Goal: Information Seeking & Learning: Learn about a topic

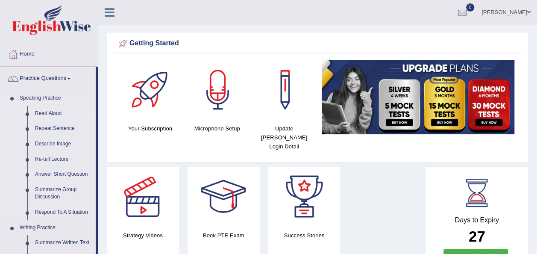
click at [53, 113] on link "Read Aloud" at bounding box center [63, 113] width 64 height 15
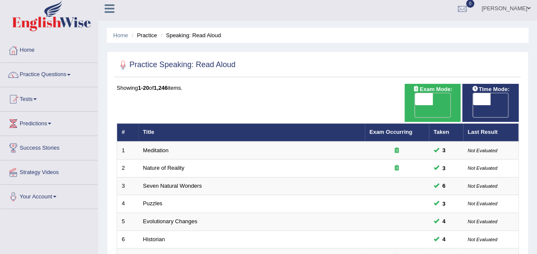
scroll to position [12, 0]
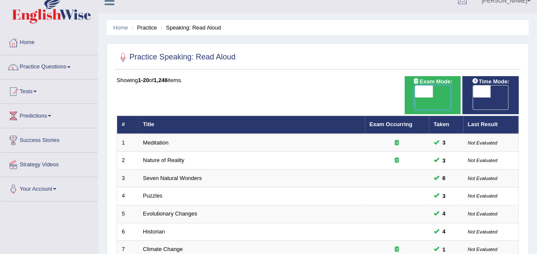
click at [425, 91] on span at bounding box center [424, 91] width 18 height 12
checkbox input "true"
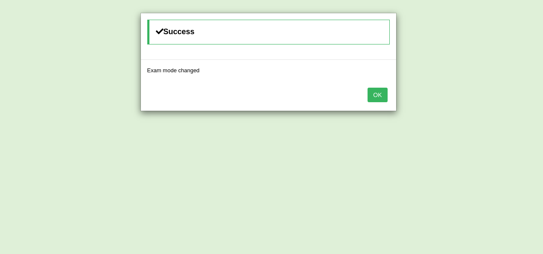
click at [482, 91] on div "Success Exam mode changed OK" at bounding box center [271, 127] width 543 height 254
click at [375, 91] on button "OK" at bounding box center [378, 95] width 20 height 15
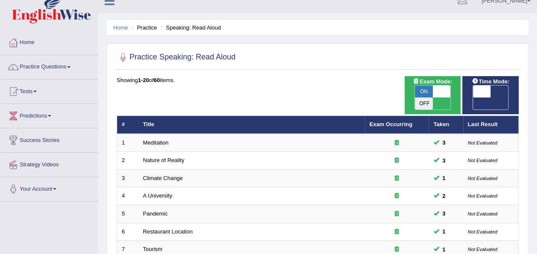
click at [480, 92] on span at bounding box center [482, 91] width 18 height 12
checkbox input "true"
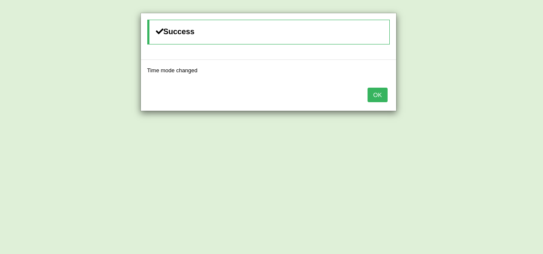
click at [379, 93] on button "OK" at bounding box center [378, 95] width 20 height 15
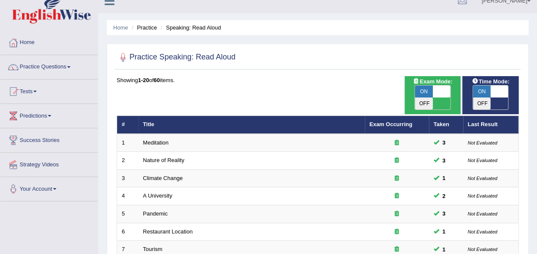
drag, startPoint x: 536, startPoint y: 111, endPoint x: 540, endPoint y: 162, distance: 51.4
click at [536, 162] on html "Toggle navigation Home Practice Questions Speaking Practice Read Aloud Repeat S…" at bounding box center [268, 115] width 537 height 254
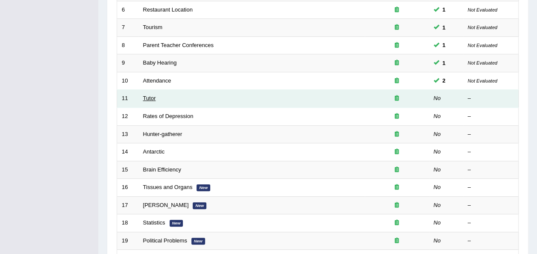
click at [149, 95] on link "Tutor" at bounding box center [149, 98] width 13 height 6
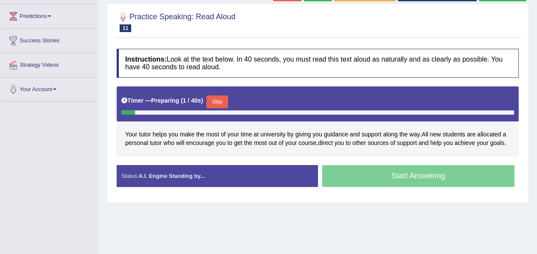
scroll to position [112, 0]
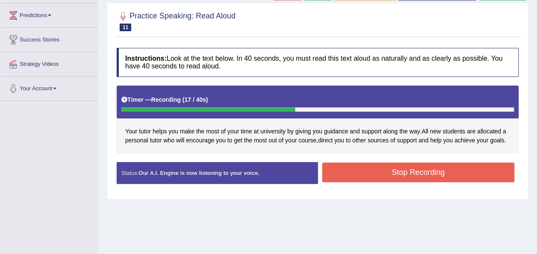
click at [375, 177] on button "Stop Recording" at bounding box center [418, 172] width 193 height 20
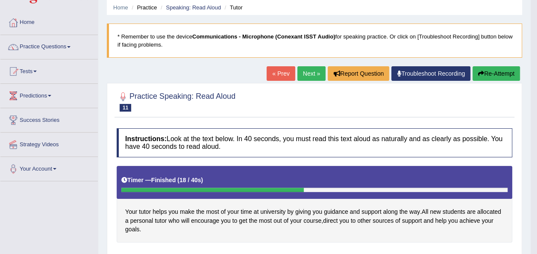
scroll to position [26, 0]
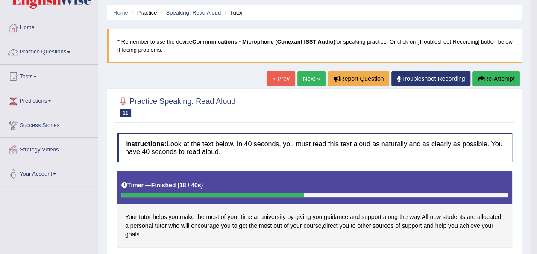
click at [308, 79] on link "Next »" at bounding box center [311, 78] width 28 height 15
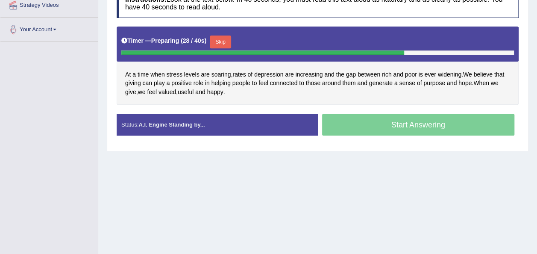
click at [216, 42] on button "Skip" at bounding box center [220, 41] width 21 height 13
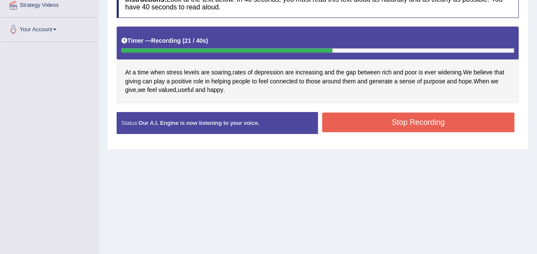
click at [354, 129] on button "Stop Recording" at bounding box center [418, 122] width 193 height 20
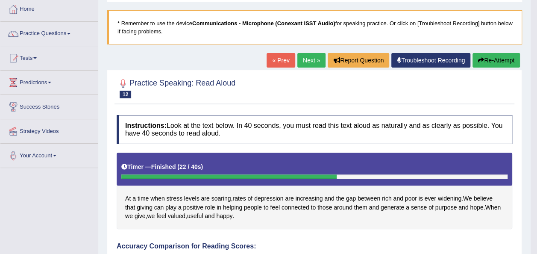
scroll to position [34, 0]
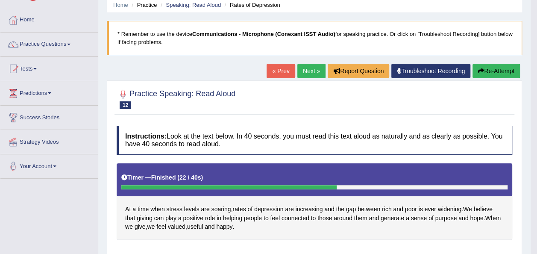
click at [304, 73] on link "Next »" at bounding box center [311, 71] width 28 height 15
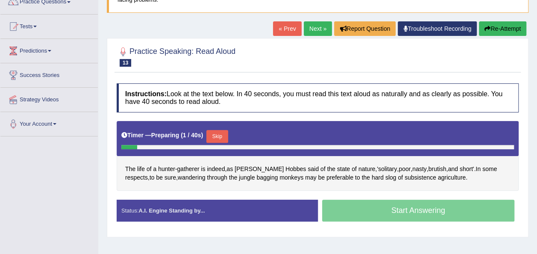
scroll to position [154, 0]
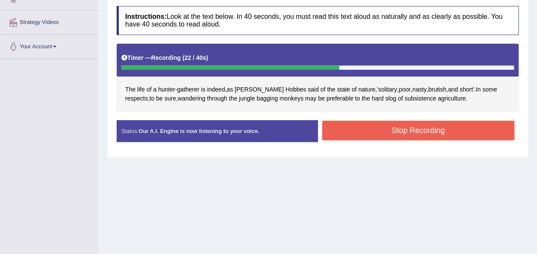
click at [380, 136] on button "Stop Recording" at bounding box center [418, 130] width 193 height 20
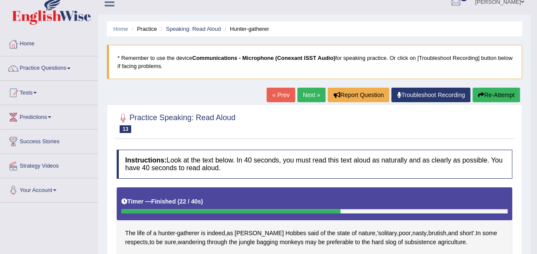
scroll to position [2, 0]
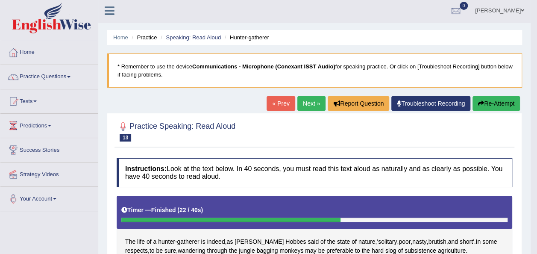
click at [494, 102] on button "Re-Attempt" at bounding box center [495, 103] width 47 height 15
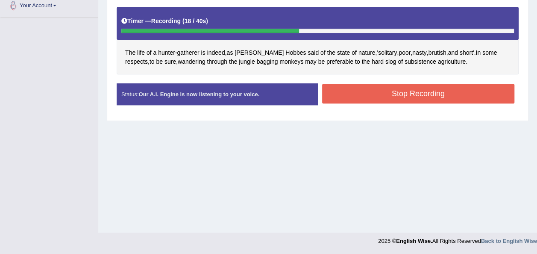
click at [386, 91] on button "Stop Recording" at bounding box center [418, 94] width 193 height 20
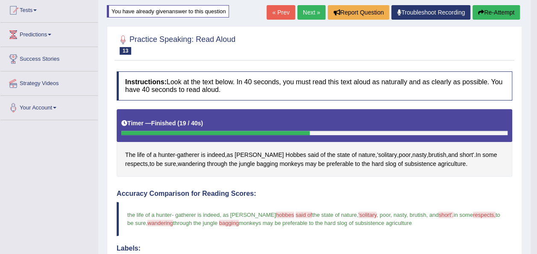
scroll to position [92, 0]
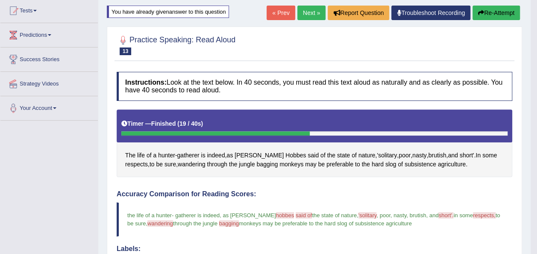
click at [311, 12] on link "Next »" at bounding box center [311, 13] width 28 height 15
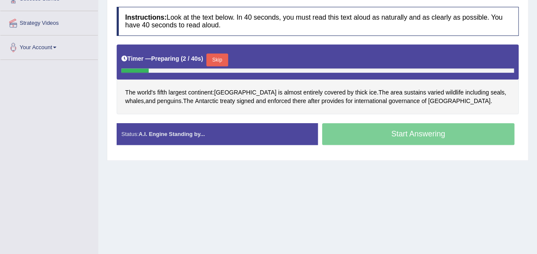
scroll to position [154, 0]
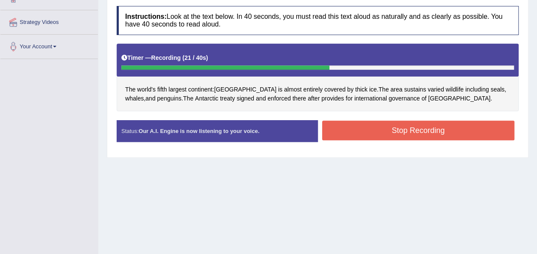
click at [418, 126] on button "Stop Recording" at bounding box center [418, 130] width 193 height 20
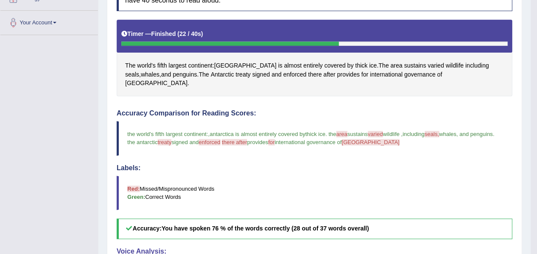
scroll to position [0, 0]
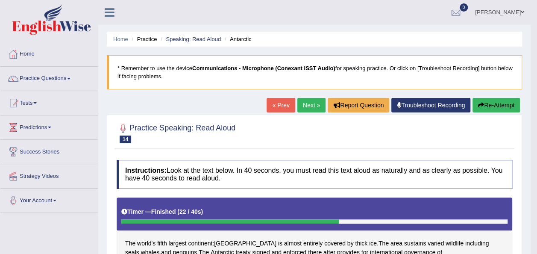
click at [490, 109] on button "Re-Attempt" at bounding box center [495, 105] width 47 height 15
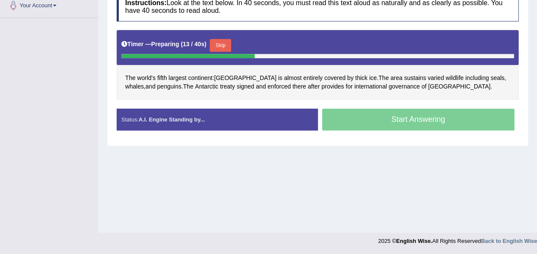
click at [211, 42] on button "Skip" at bounding box center [220, 45] width 21 height 13
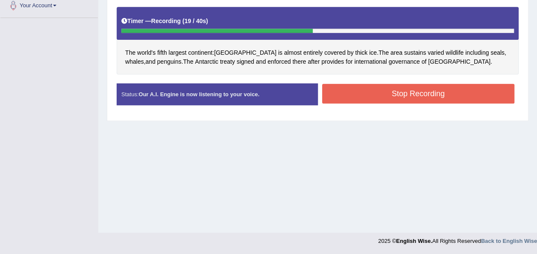
click at [385, 90] on button "Stop Recording" at bounding box center [418, 94] width 193 height 20
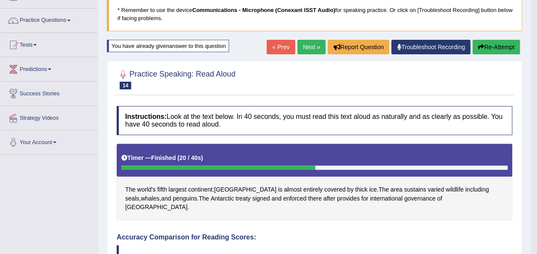
scroll to position [58, 0]
click at [500, 42] on button "Re-Attempt" at bounding box center [495, 47] width 47 height 15
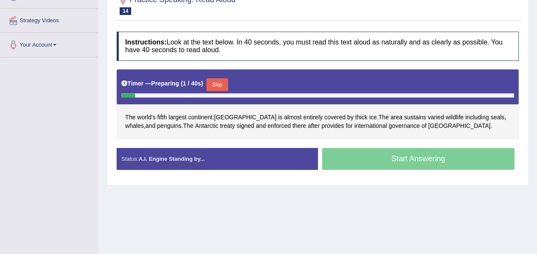
scroll to position [172, 0]
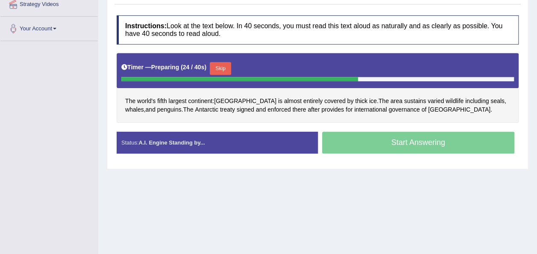
click at [210, 70] on button "Skip" at bounding box center [220, 68] width 21 height 13
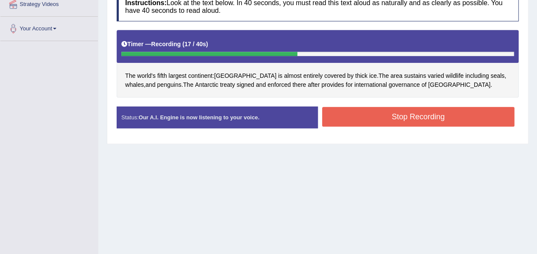
click at [365, 115] on button "Stop Recording" at bounding box center [418, 117] width 193 height 20
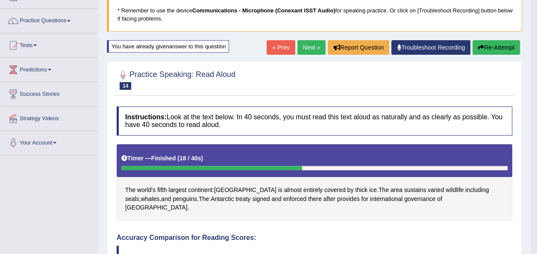
scroll to position [57, 0]
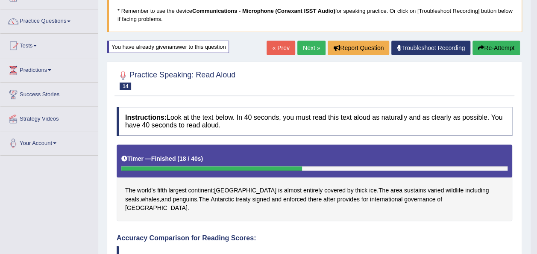
click at [305, 45] on link "Next »" at bounding box center [311, 48] width 28 height 15
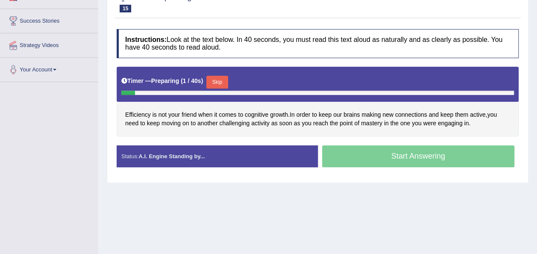
scroll to position [154, 0]
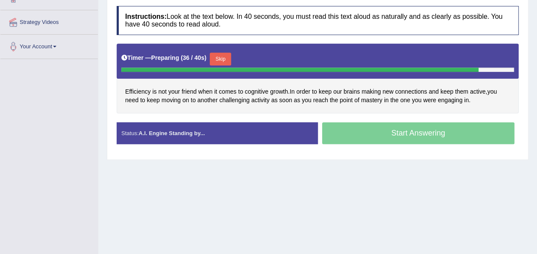
click at [213, 61] on button "Skip" at bounding box center [220, 59] width 21 height 13
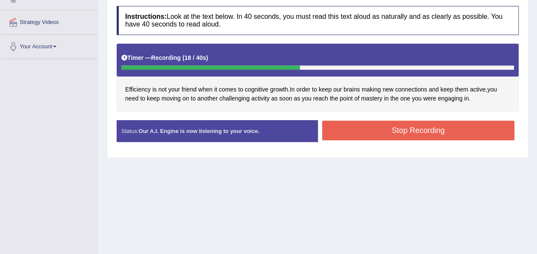
click at [378, 127] on button "Stop Recording" at bounding box center [418, 130] width 193 height 20
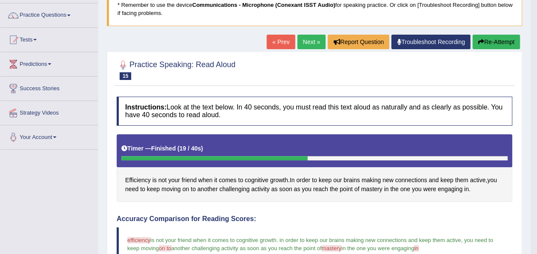
scroll to position [0, 0]
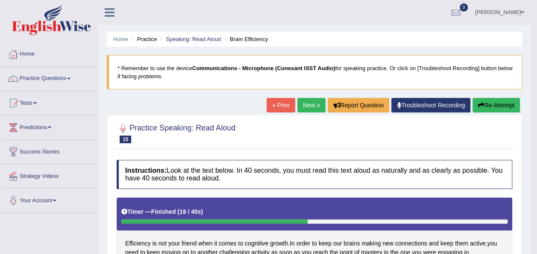
click at [313, 102] on link "Next »" at bounding box center [311, 105] width 28 height 15
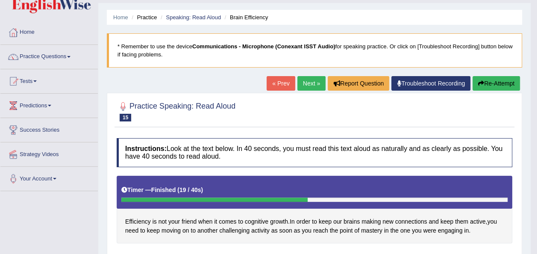
scroll to position [20, 0]
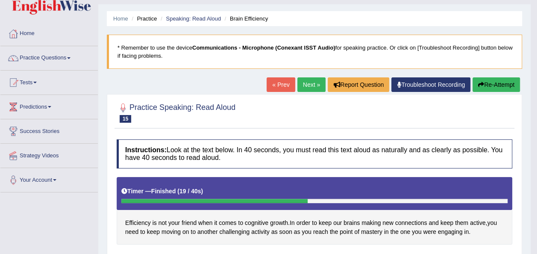
click at [307, 86] on link "Next »" at bounding box center [311, 84] width 28 height 15
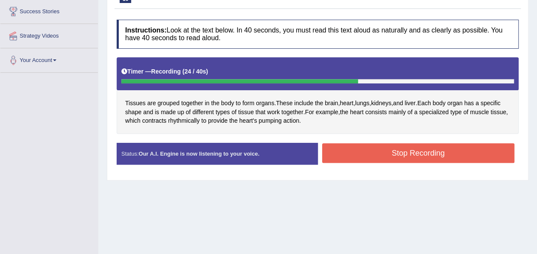
click at [395, 151] on button "Stop Recording" at bounding box center [418, 153] width 193 height 20
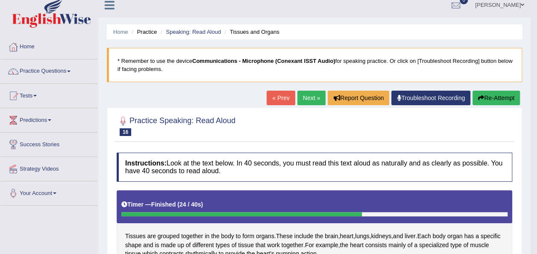
scroll to position [3, 0]
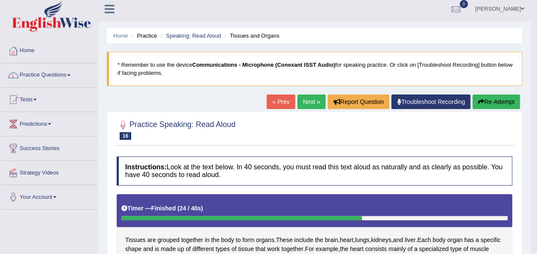
click at [306, 97] on link "Next »" at bounding box center [311, 101] width 28 height 15
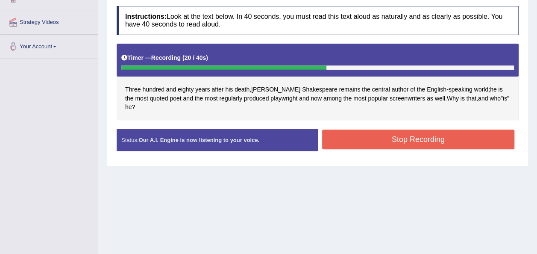
click at [447, 131] on button "Stop Recording" at bounding box center [418, 139] width 193 height 20
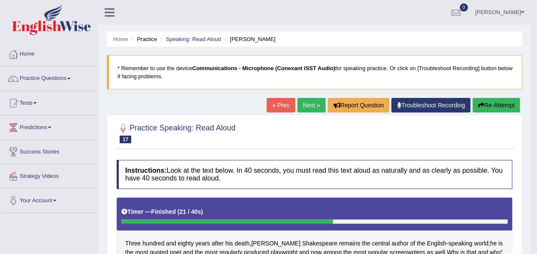
click at [502, 107] on button "Re-Attempt" at bounding box center [495, 105] width 47 height 15
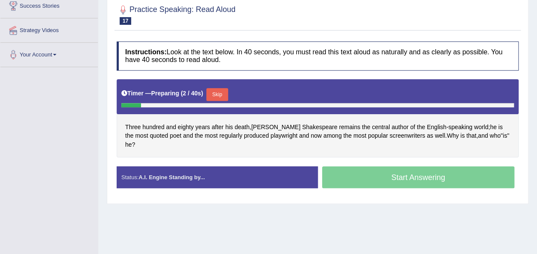
scroll to position [149, 0]
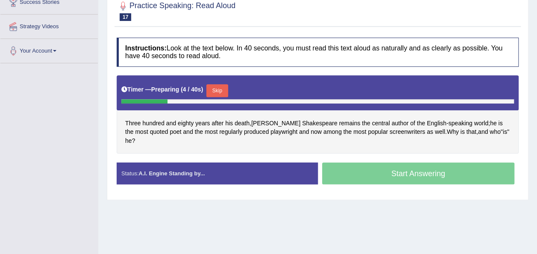
click at [212, 86] on button "Skip" at bounding box center [216, 90] width 21 height 13
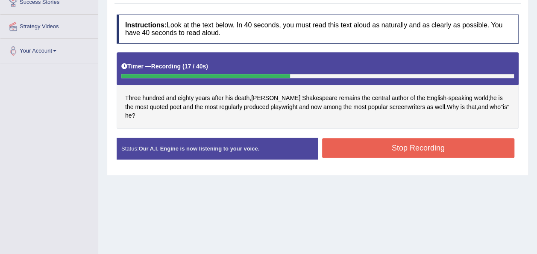
click at [357, 138] on button "Stop Recording" at bounding box center [418, 148] width 193 height 20
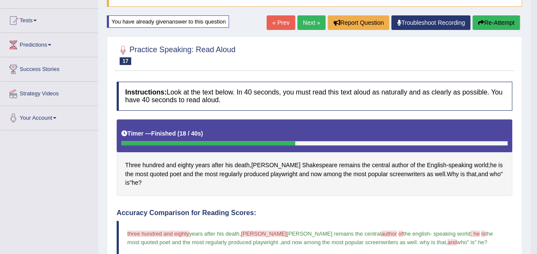
scroll to position [57, 0]
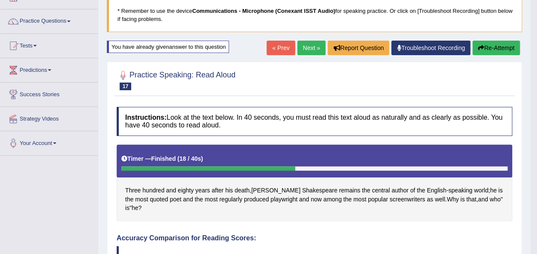
click at [306, 44] on link "Next »" at bounding box center [311, 48] width 28 height 15
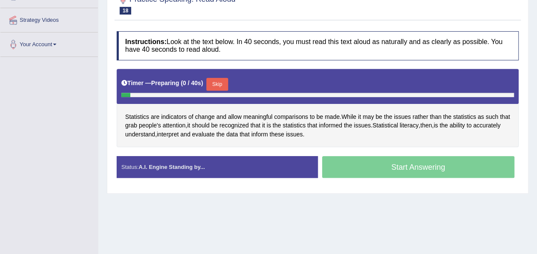
scroll to position [157, 0]
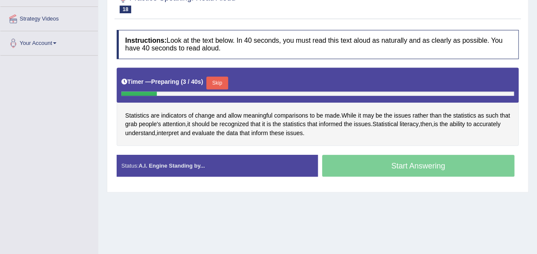
click at [211, 80] on button "Skip" at bounding box center [216, 82] width 21 height 13
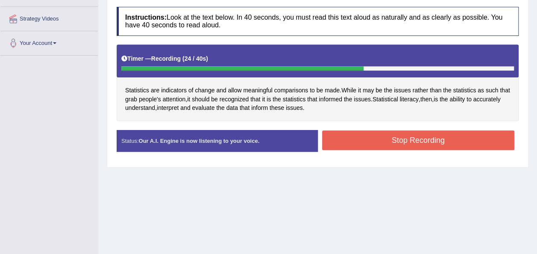
click at [333, 138] on button "Stop Recording" at bounding box center [418, 140] width 193 height 20
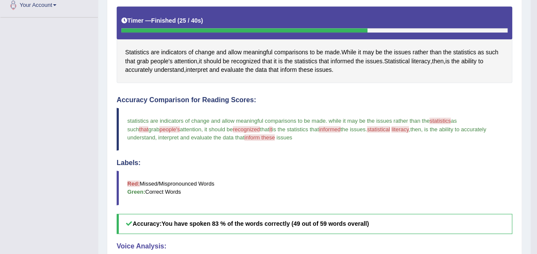
scroll to position [140, 0]
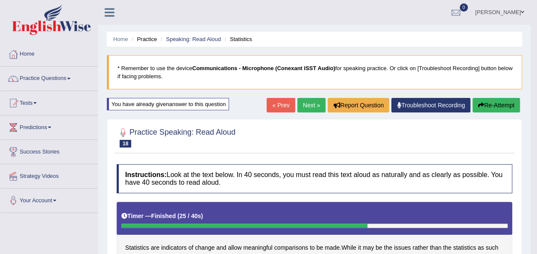
click at [303, 101] on link "Next »" at bounding box center [311, 105] width 28 height 15
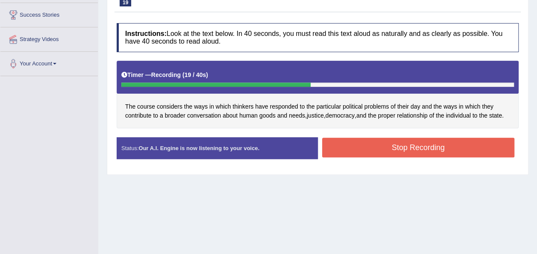
click at [367, 141] on button "Stop Recording" at bounding box center [418, 148] width 193 height 20
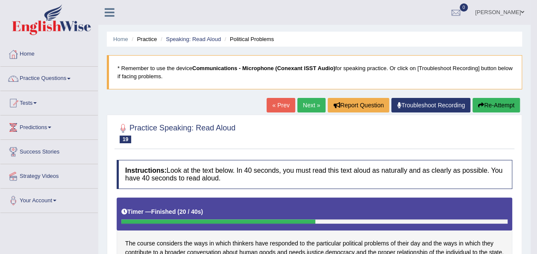
click at [497, 102] on button "Re-Attempt" at bounding box center [495, 105] width 47 height 15
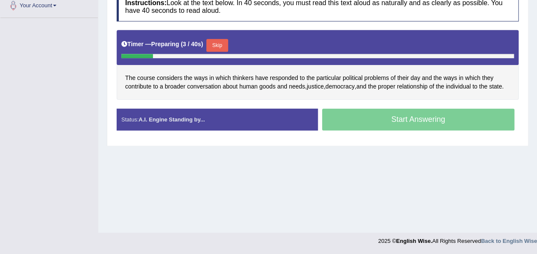
click at [214, 41] on button "Skip" at bounding box center [216, 45] width 21 height 13
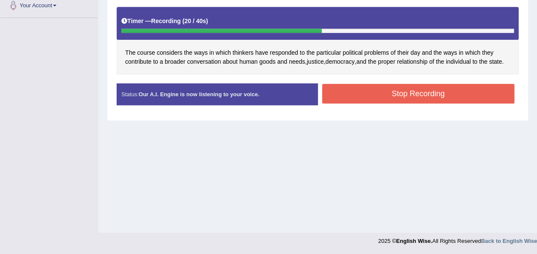
click at [356, 96] on button "Stop Recording" at bounding box center [418, 94] width 193 height 20
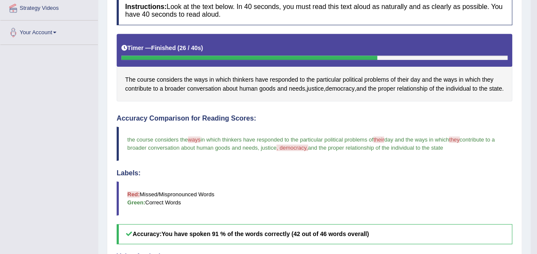
scroll to position [92, 0]
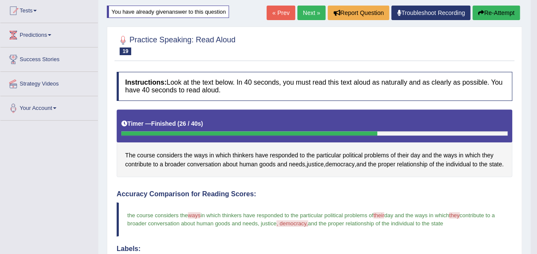
click at [501, 11] on button "Re-Attempt" at bounding box center [495, 13] width 47 height 15
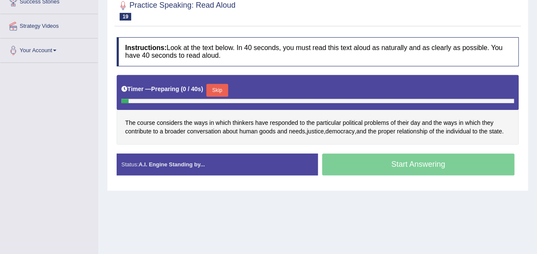
scroll to position [152, 0]
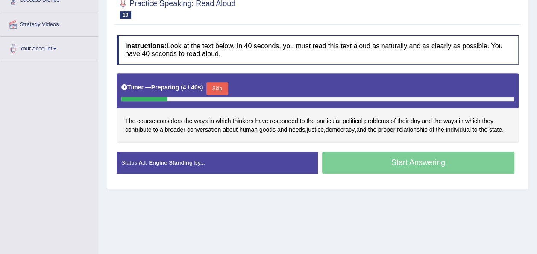
click at [219, 86] on button "Skip" at bounding box center [216, 88] width 21 height 13
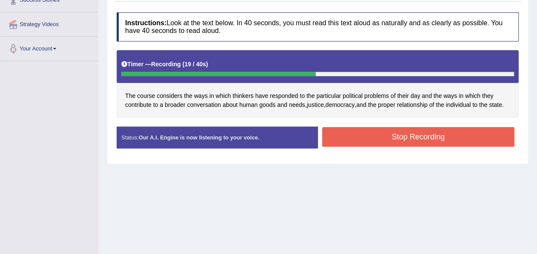
click at [336, 134] on button "Stop Recording" at bounding box center [418, 137] width 193 height 20
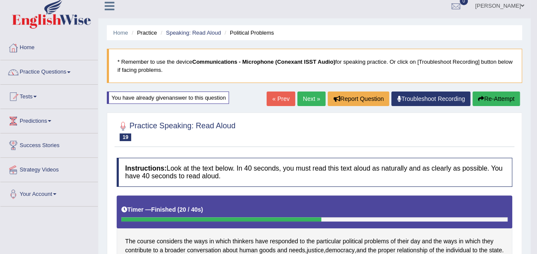
scroll to position [0, 0]
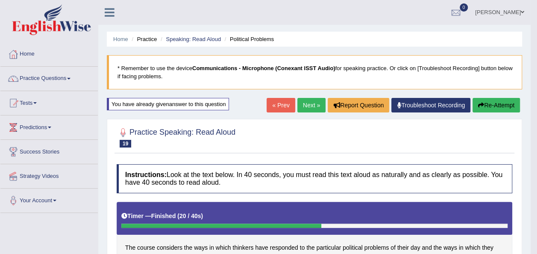
click at [304, 105] on link "Next »" at bounding box center [311, 105] width 28 height 15
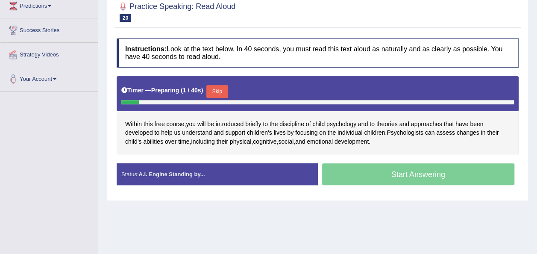
scroll to position [137, 0]
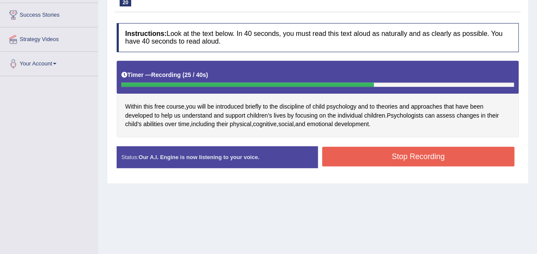
click at [351, 155] on button "Stop Recording" at bounding box center [418, 156] width 193 height 20
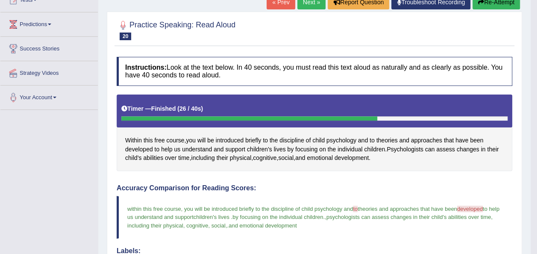
scroll to position [34, 0]
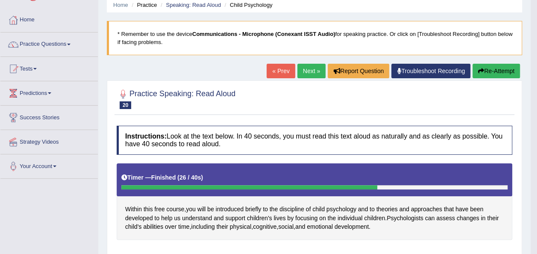
click at [507, 66] on button "Re-Attempt" at bounding box center [495, 71] width 47 height 15
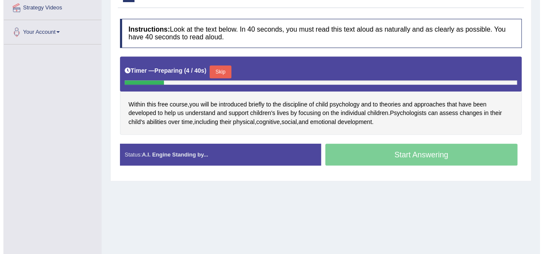
scroll to position [171, 0]
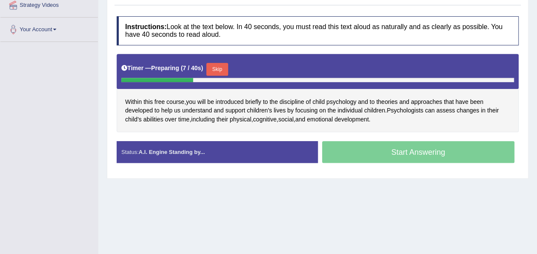
click at [220, 64] on button "Skip" at bounding box center [216, 69] width 21 height 13
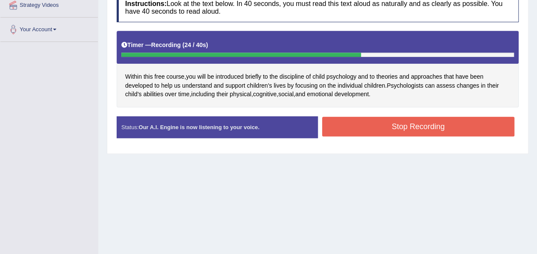
click at [383, 117] on button "Stop Recording" at bounding box center [418, 127] width 193 height 20
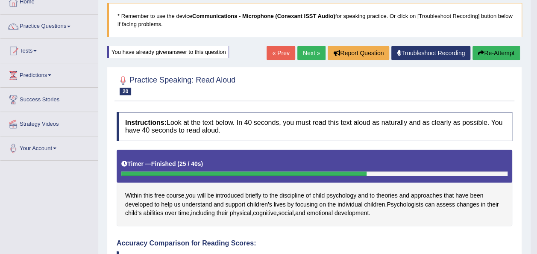
scroll to position [51, 0]
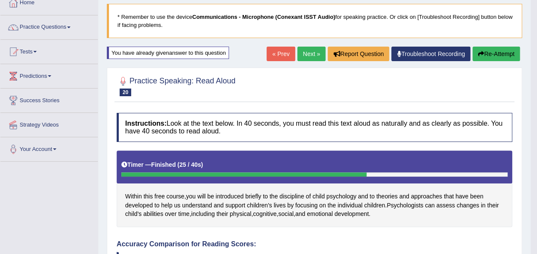
click at [306, 49] on link "Next »" at bounding box center [311, 54] width 28 height 15
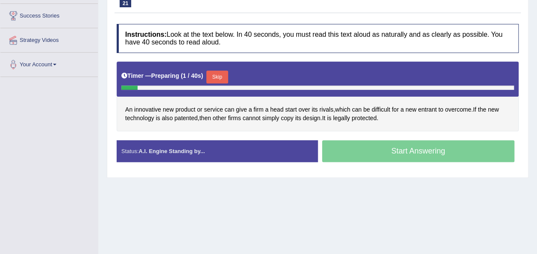
scroll to position [138, 0]
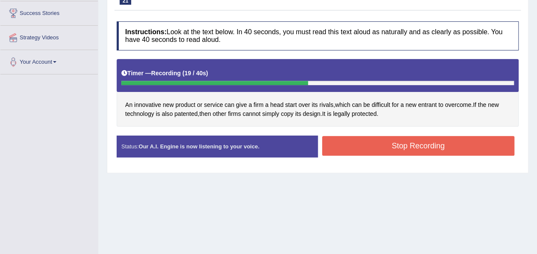
click at [356, 138] on button "Stop Recording" at bounding box center [418, 146] width 193 height 20
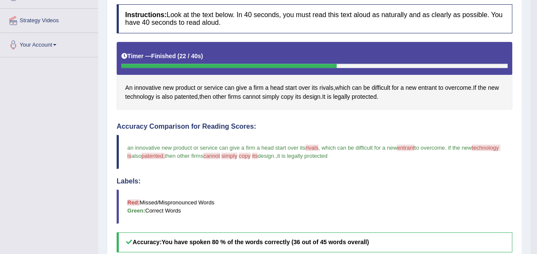
scroll to position [0, 0]
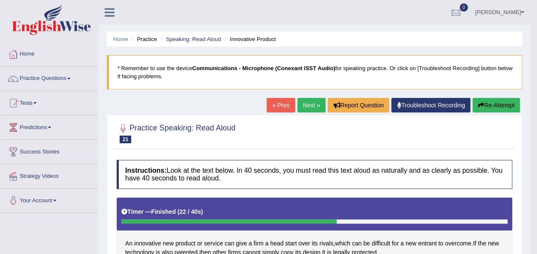
click at [491, 102] on button "Re-Attempt" at bounding box center [495, 105] width 47 height 15
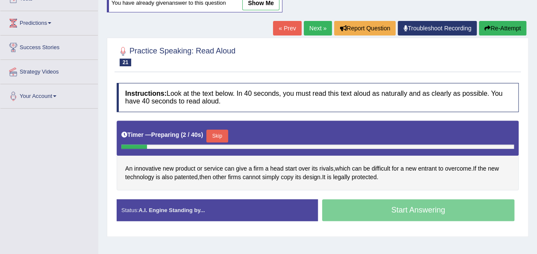
scroll to position [114, 0]
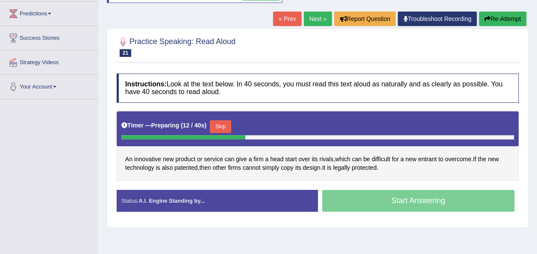
click at [220, 126] on button "Skip" at bounding box center [220, 126] width 21 height 13
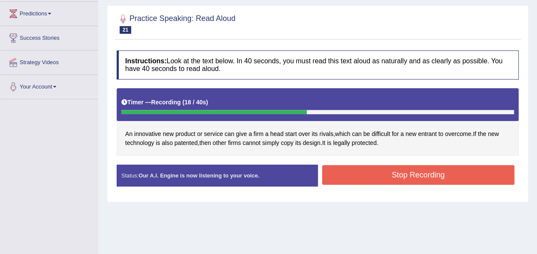
click at [357, 172] on button "Stop Recording" at bounding box center [418, 175] width 193 height 20
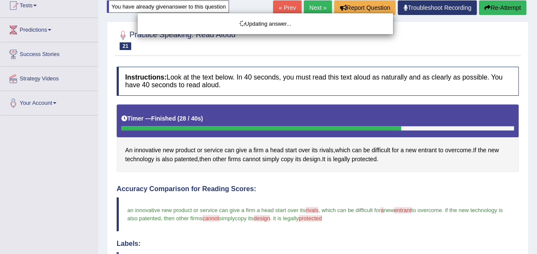
scroll to position [97, 0]
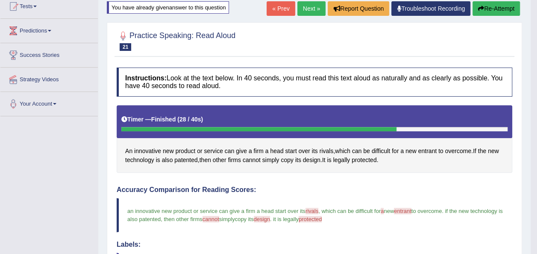
click at [324, 46] on div at bounding box center [314, 40] width 395 height 26
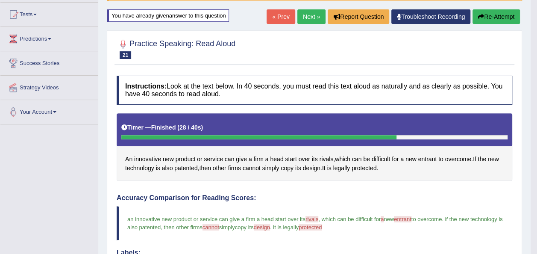
scroll to position [30, 0]
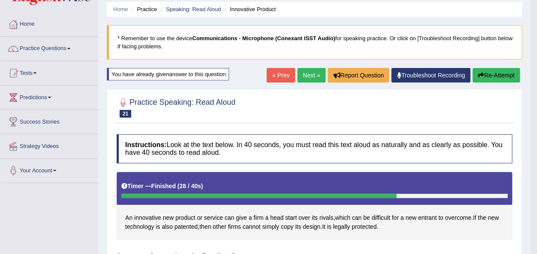
click at [492, 77] on button "Re-Attempt" at bounding box center [495, 75] width 47 height 15
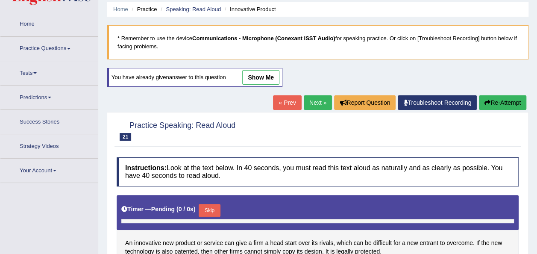
scroll to position [119, 0]
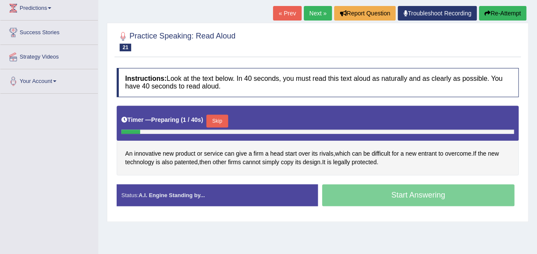
click at [219, 119] on button "Skip" at bounding box center [216, 120] width 21 height 13
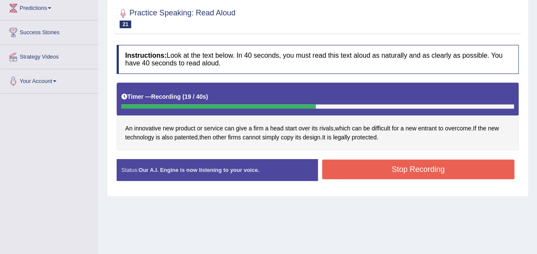
click at [354, 169] on button "Stop Recording" at bounding box center [418, 169] width 193 height 20
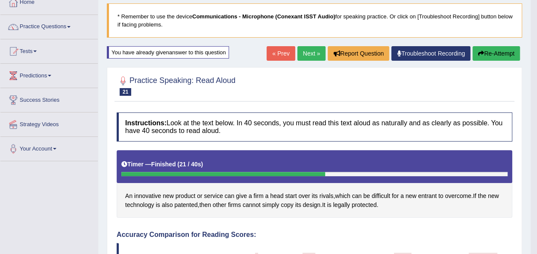
scroll to position [34, 0]
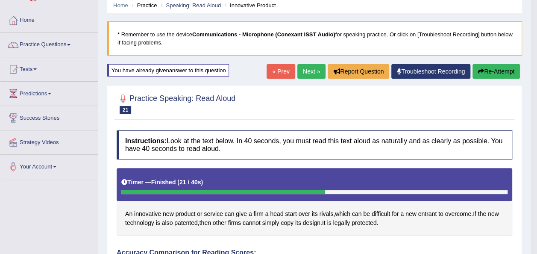
click at [307, 68] on link "Next »" at bounding box center [311, 71] width 28 height 15
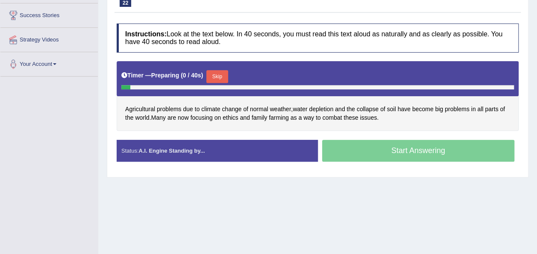
scroll to position [137, 0]
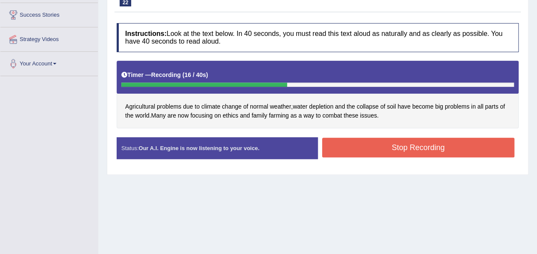
click at [383, 149] on button "Stop Recording" at bounding box center [418, 148] width 193 height 20
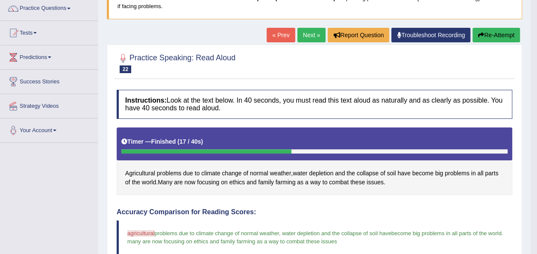
scroll to position [68, 0]
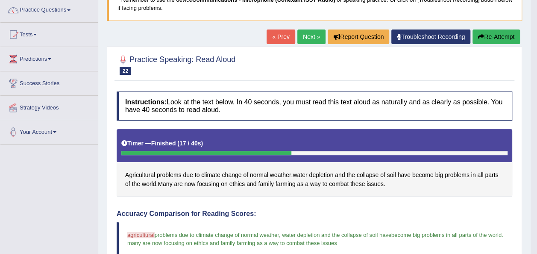
click at [316, 33] on link "Next »" at bounding box center [311, 36] width 28 height 15
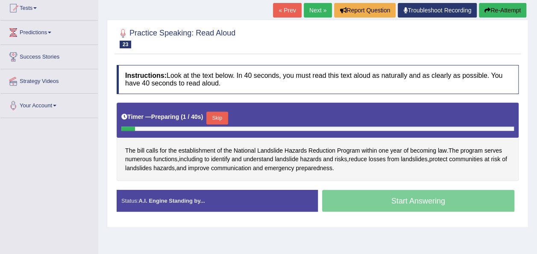
scroll to position [102, 0]
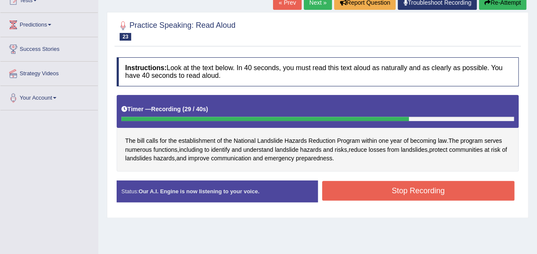
click at [367, 184] on button "Stop Recording" at bounding box center [418, 191] width 193 height 20
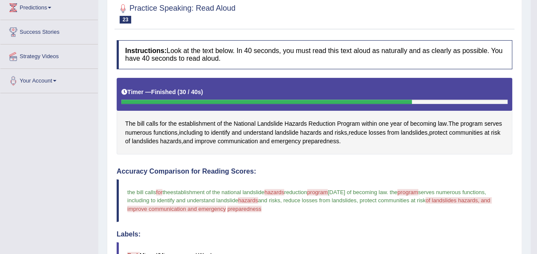
scroll to position [0, 0]
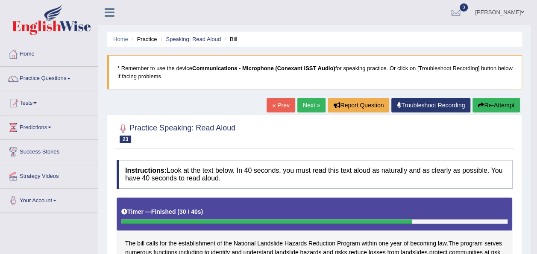
click at [488, 102] on button "Re-Attempt" at bounding box center [495, 105] width 47 height 15
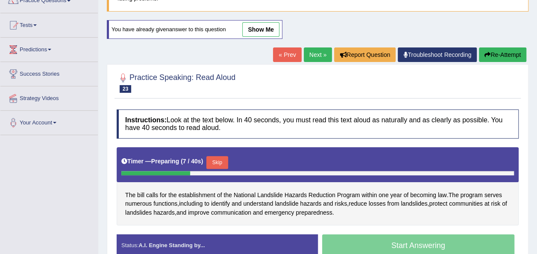
scroll to position [120, 0]
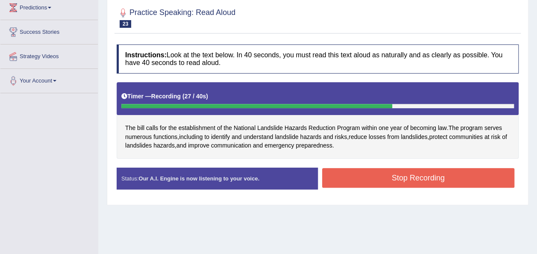
click at [389, 180] on button "Stop Recording" at bounding box center [418, 178] width 193 height 20
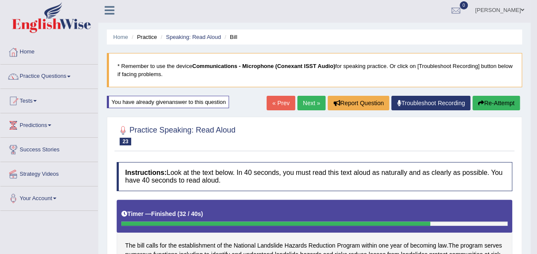
scroll to position [0, 0]
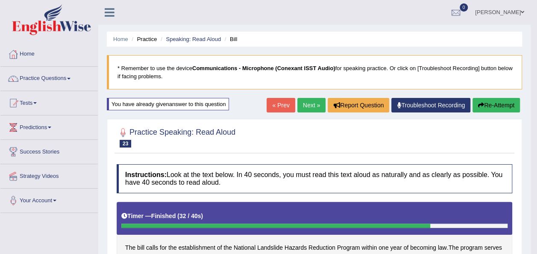
click at [485, 105] on button "Re-Attempt" at bounding box center [495, 105] width 47 height 15
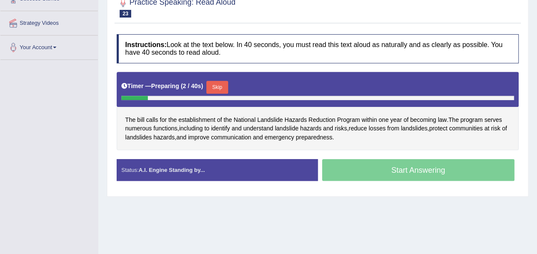
scroll to position [168, 0]
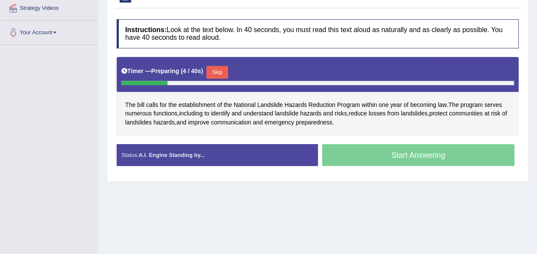
click at [218, 67] on button "Skip" at bounding box center [216, 72] width 21 height 13
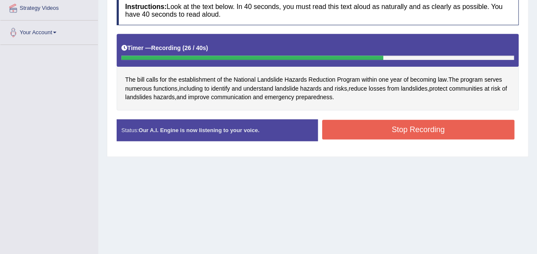
click at [366, 123] on button "Stop Recording" at bounding box center [418, 130] width 193 height 20
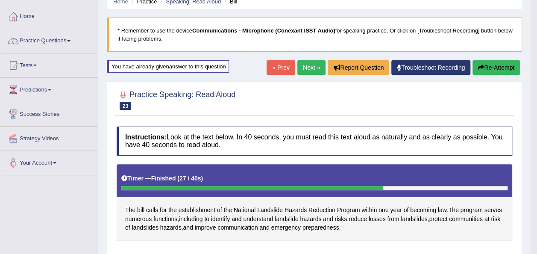
scroll to position [14, 0]
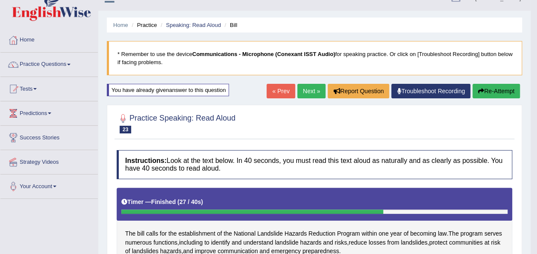
click at [506, 85] on button "Re-Attempt" at bounding box center [495, 91] width 47 height 15
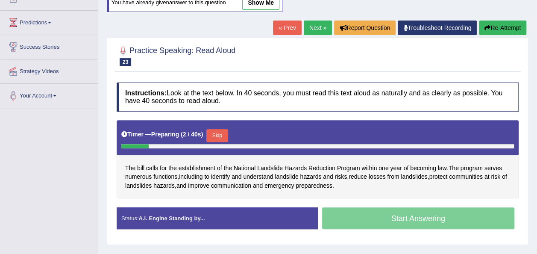
scroll to position [195, 0]
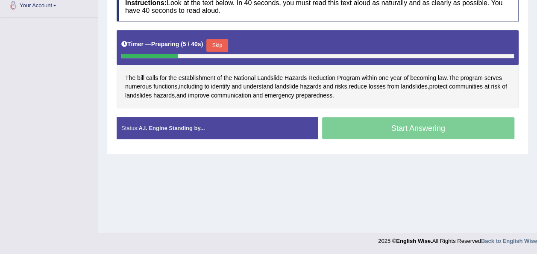
click at [217, 40] on button "Skip" at bounding box center [216, 45] width 21 height 13
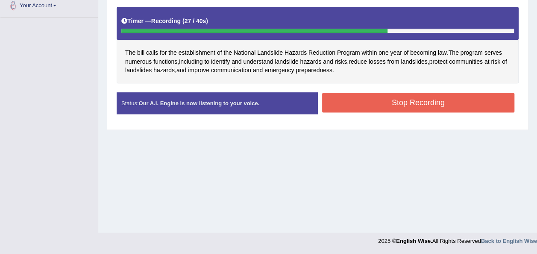
click at [351, 110] on button "Stop Recording" at bounding box center [418, 103] width 193 height 20
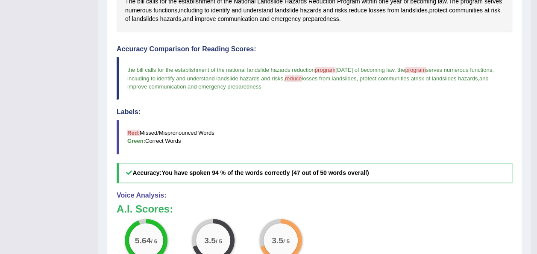
scroll to position [24, 0]
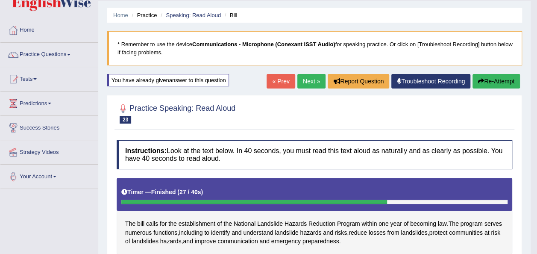
click at [489, 75] on button "Re-Attempt" at bounding box center [495, 81] width 47 height 15
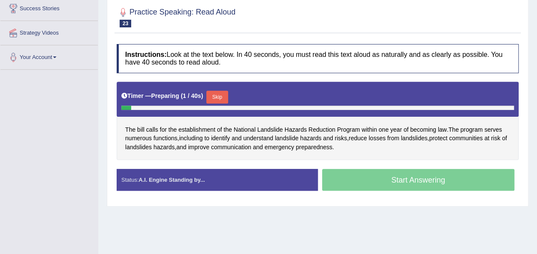
scroll to position [143, 0]
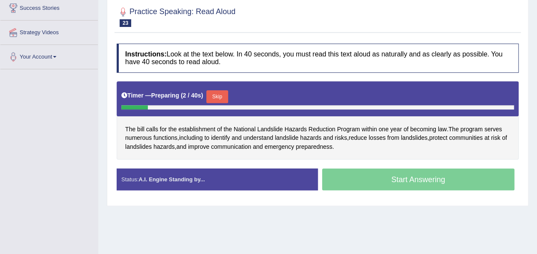
click at [220, 90] on button "Skip" at bounding box center [216, 96] width 21 height 13
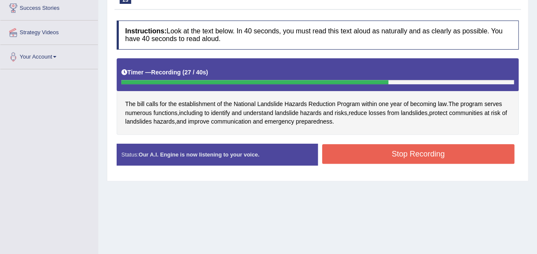
click at [348, 147] on button "Stop Recording" at bounding box center [418, 154] width 193 height 20
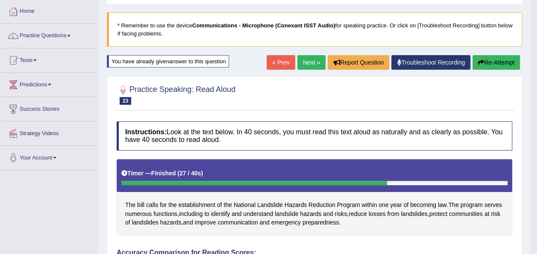
scroll to position [41, 0]
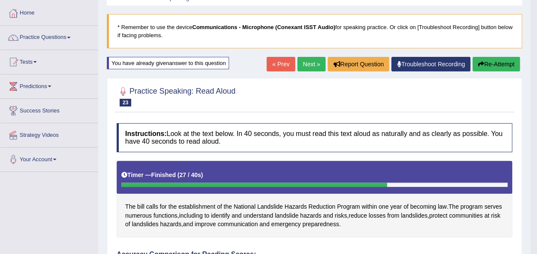
click at [310, 65] on link "Next »" at bounding box center [311, 64] width 28 height 15
